Goal: Information Seeking & Learning: Learn about a topic

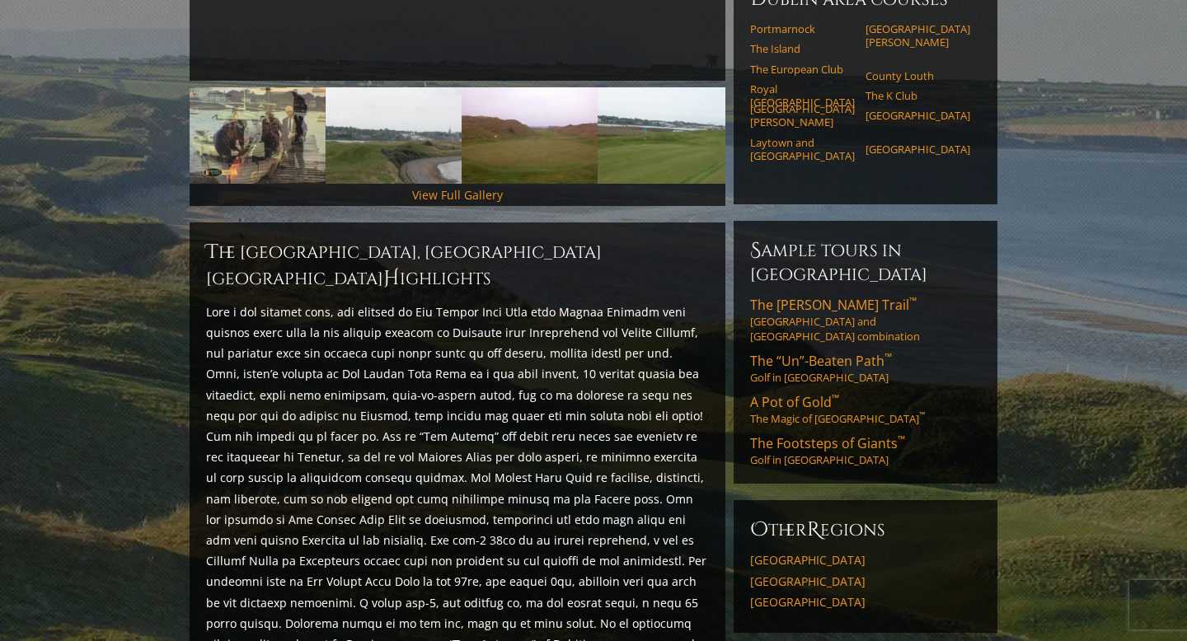
scroll to position [435, 0]
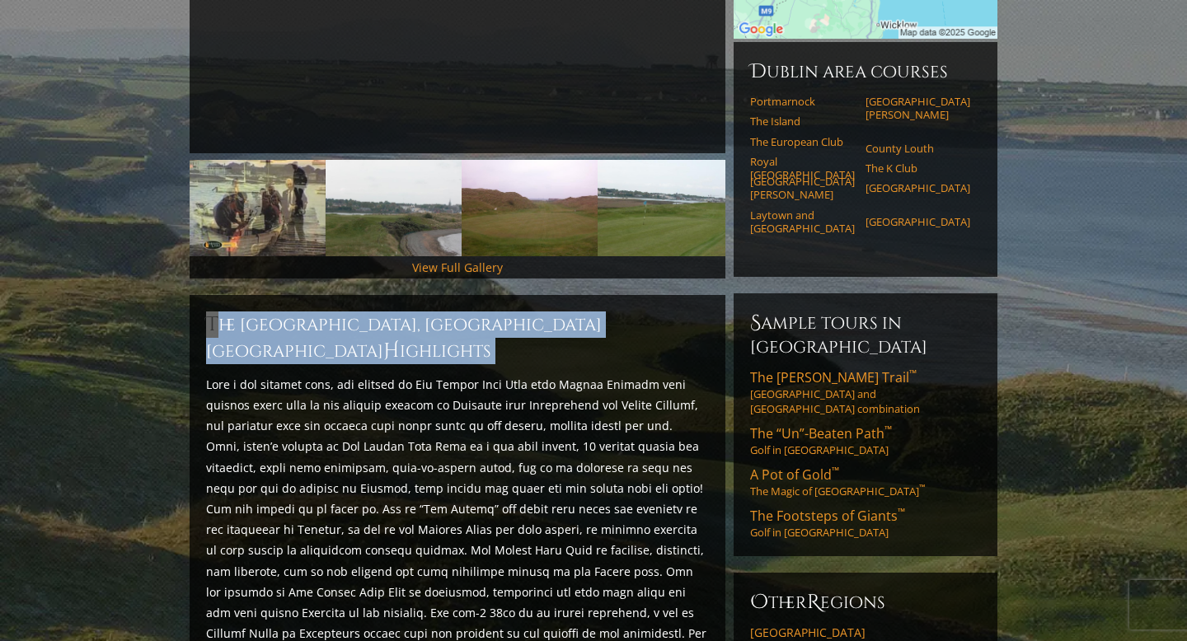
drag, startPoint x: 204, startPoint y: 295, endPoint x: 620, endPoint y: 317, distance: 416.1
click at [620, 317] on div "The Island Golf Club, Dublin Ireland H ighlights Start Planning Your Trip!" at bounding box center [458, 570] width 536 height 550
copy div "The Island Golf Club, Dublin Ireland H ighlights"
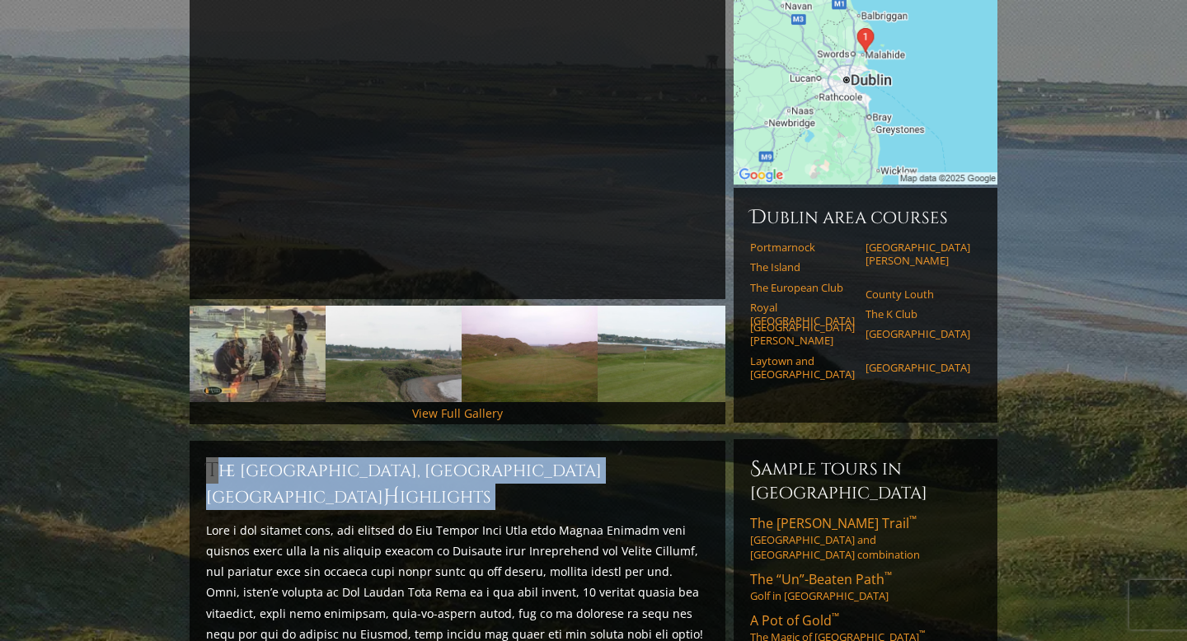
scroll to position [279, 0]
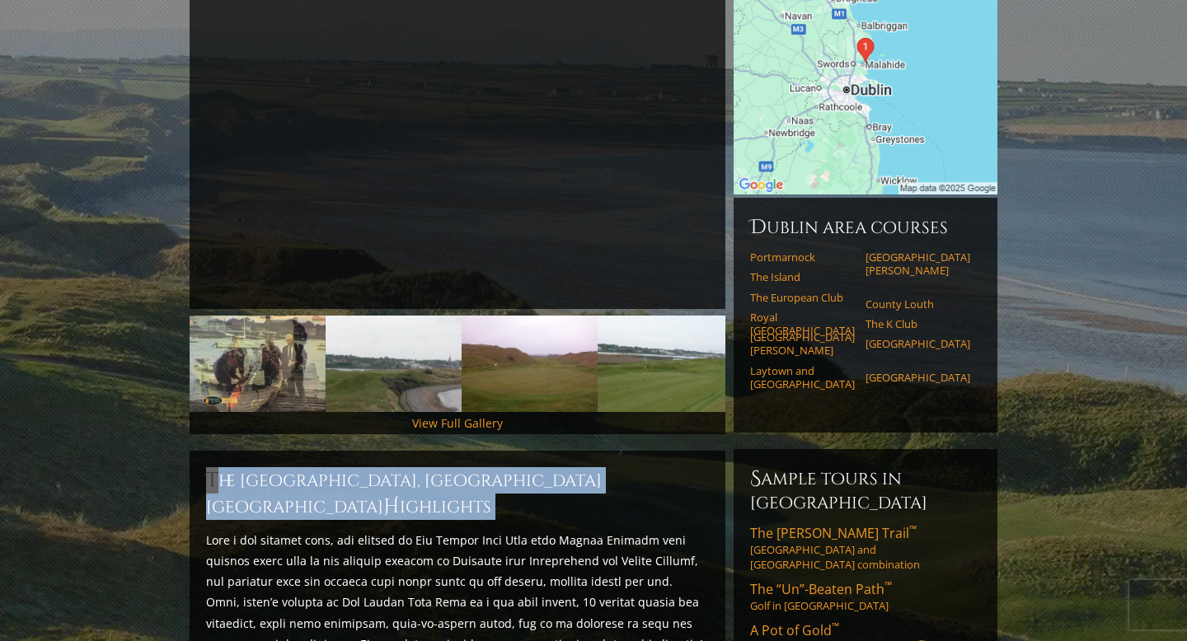
copy div "The Island Golf Club, Dublin Ireland H ighlights"
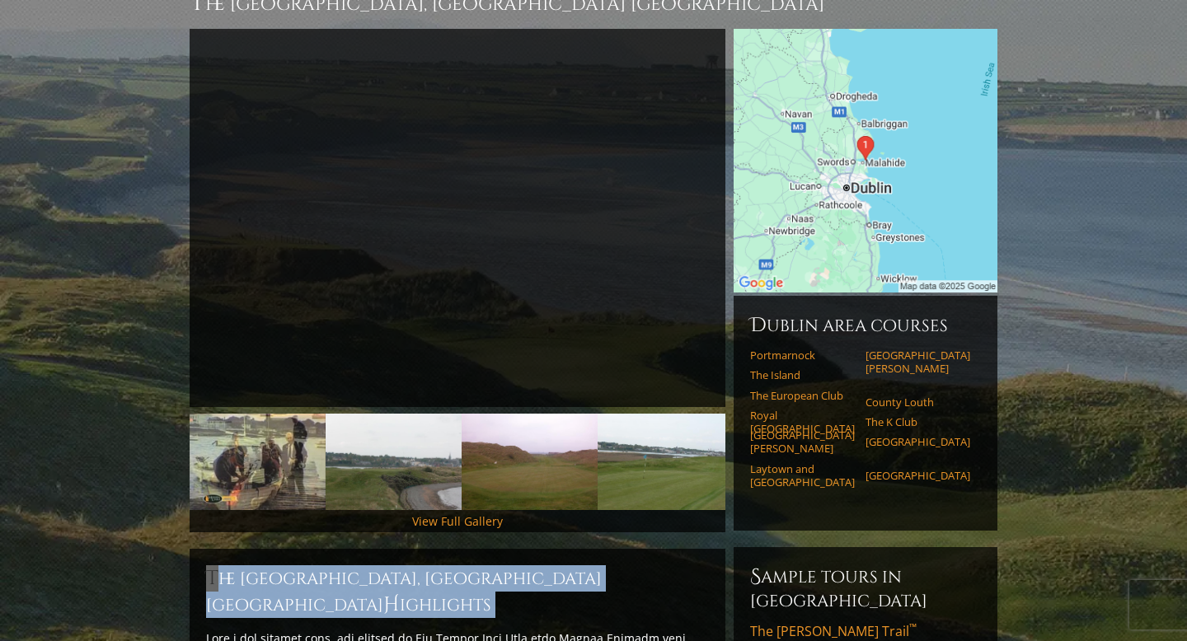
scroll to position [172, 0]
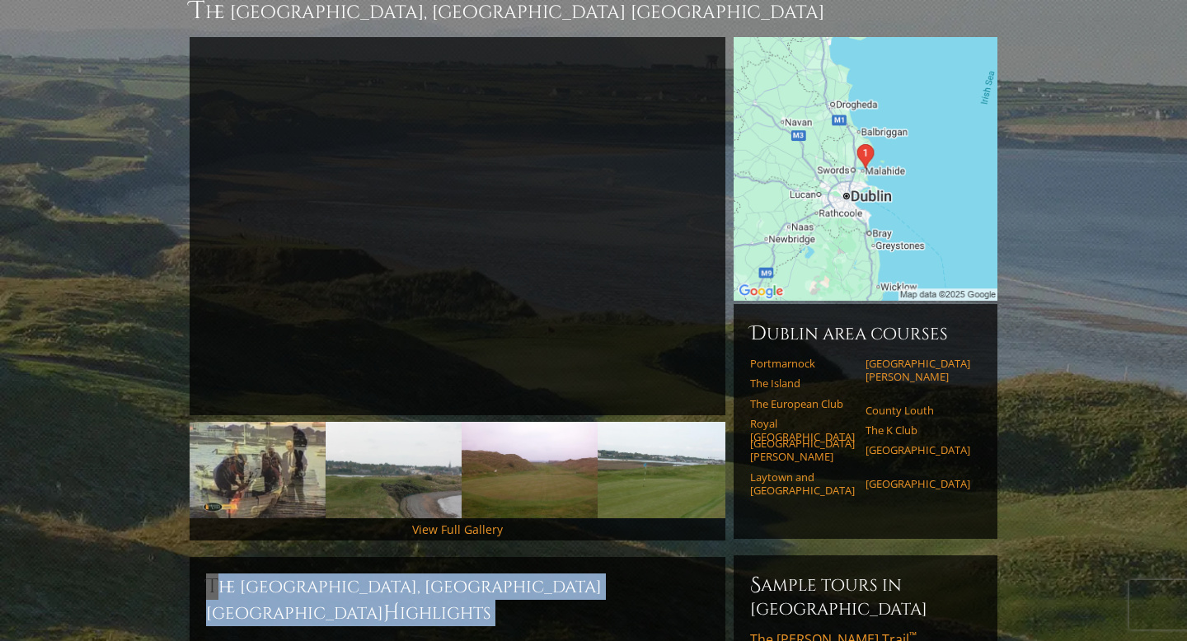
click at [919, 159] on img at bounding box center [866, 169] width 264 height 264
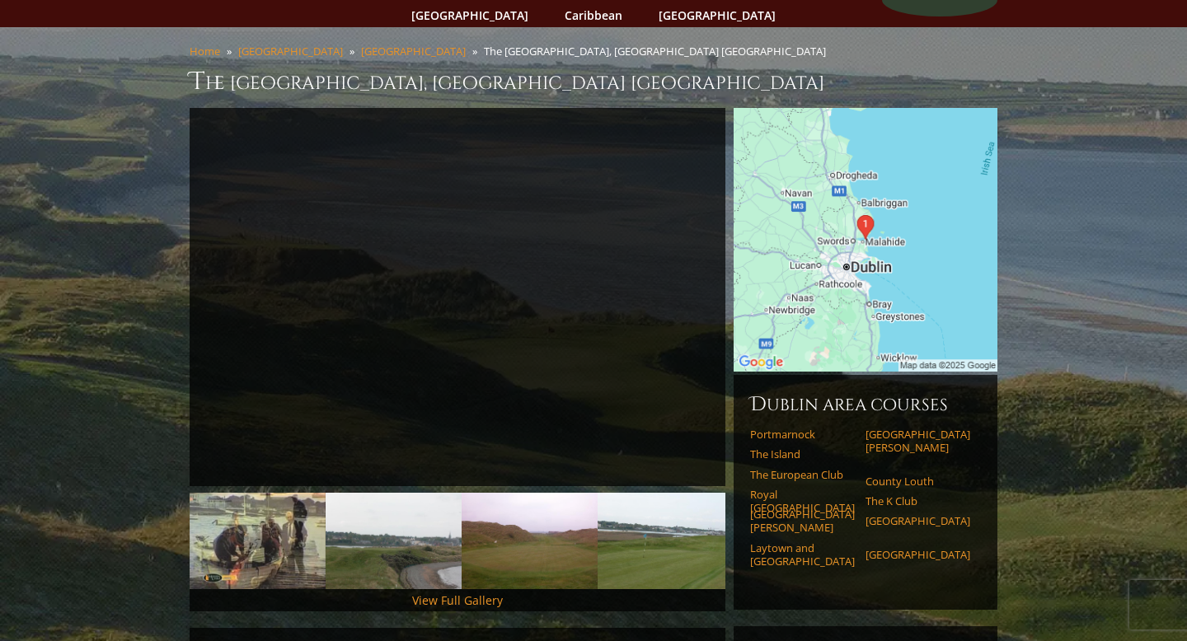
scroll to position [0, 0]
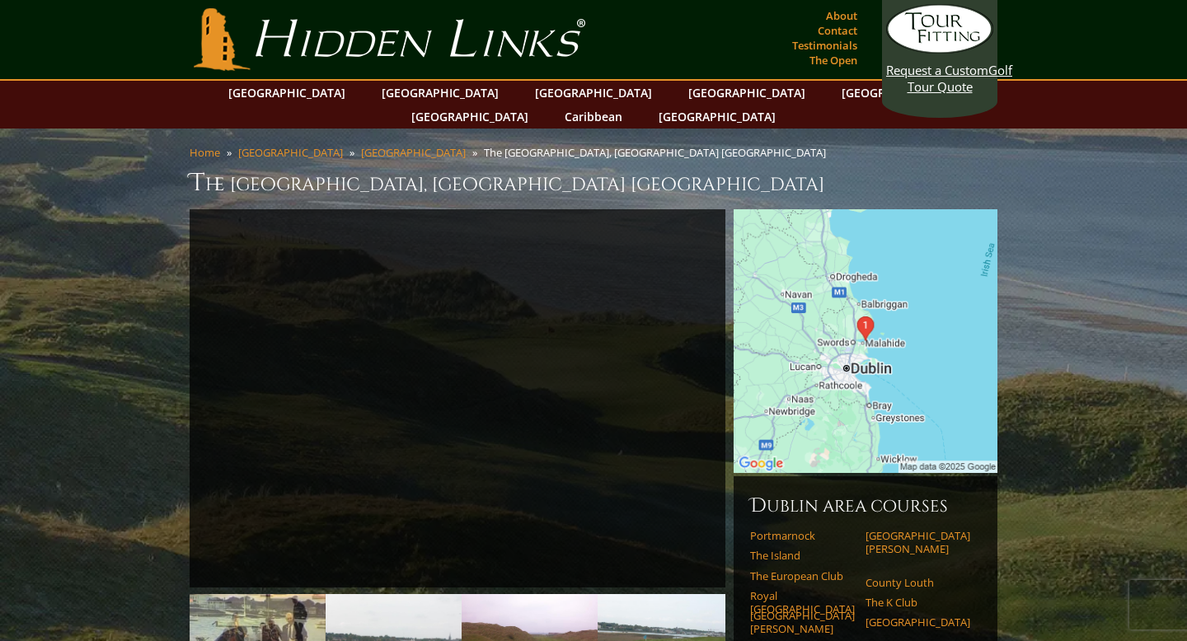
click at [891, 251] on img at bounding box center [866, 341] width 264 height 264
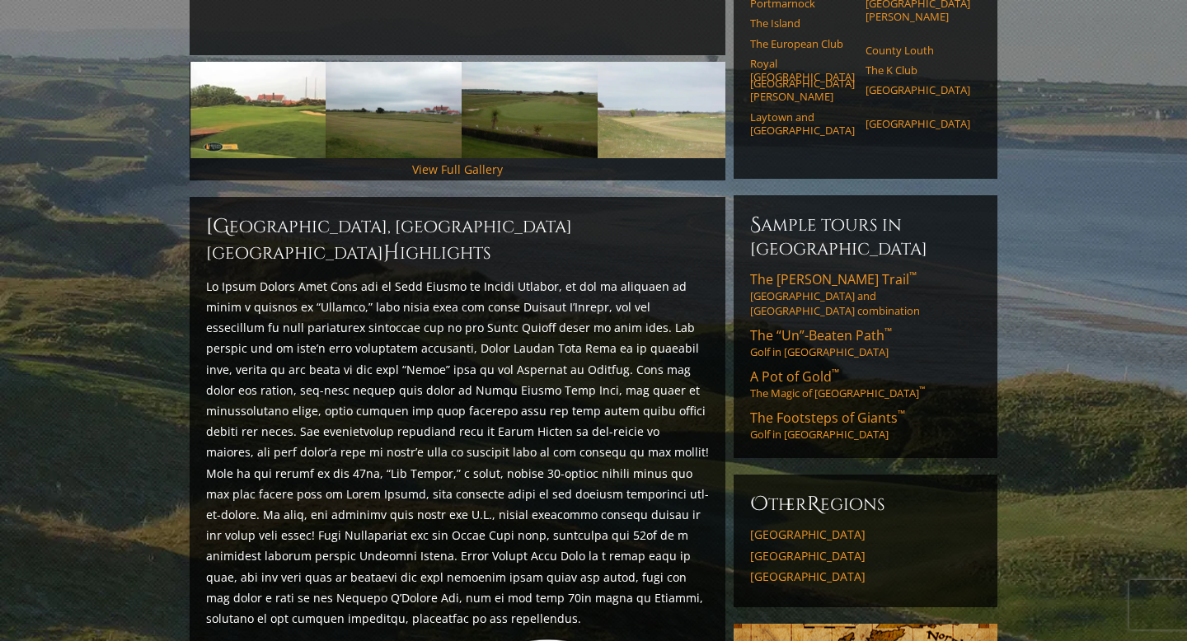
scroll to position [569, 0]
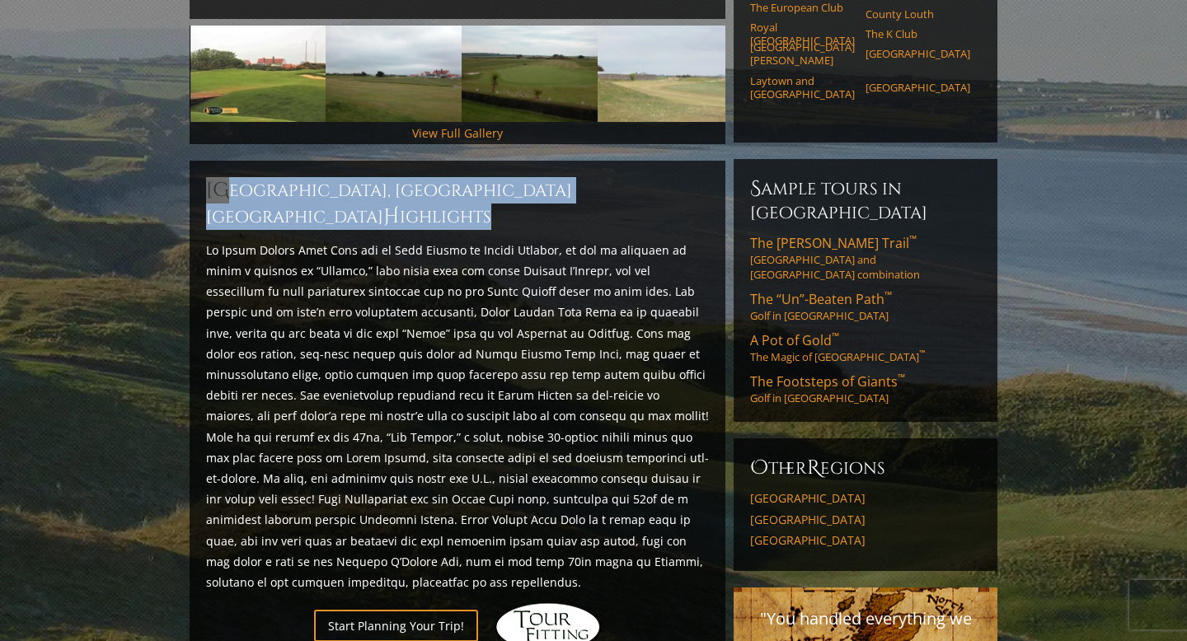
drag, startPoint x: 206, startPoint y: 167, endPoint x: 693, endPoint y: 171, distance: 486.5
click at [693, 177] on h2 "[GEOGRAPHIC_DATA], [GEOGRAPHIC_DATA] [GEOGRAPHIC_DATA] H ighlights" at bounding box center [457, 203] width 503 height 53
copy h2 "[GEOGRAPHIC_DATA], [GEOGRAPHIC_DATA] [GEOGRAPHIC_DATA] H ighlights"
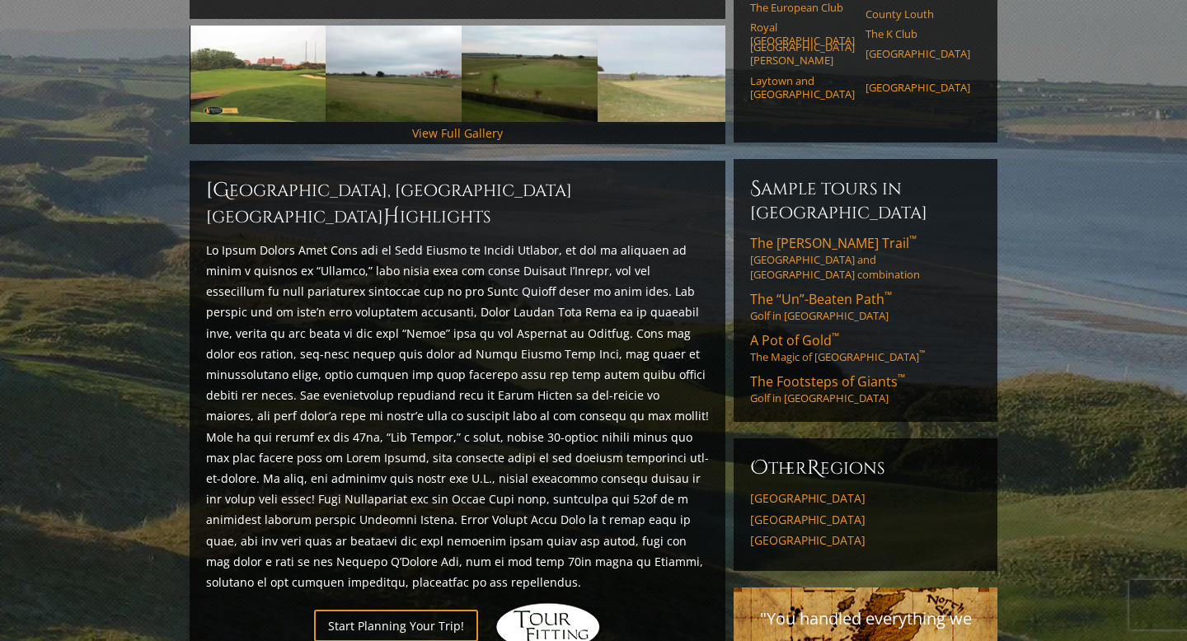
click at [1072, 151] on section "Home [GEOGRAPHIC_DATA] [GEOGRAPHIC_DATA] [GEOGRAPHIC_DATA], [GEOGRAPHIC_DATA] […" at bounding box center [593, 428] width 1187 height 1736
